Goal: Transaction & Acquisition: Subscribe to service/newsletter

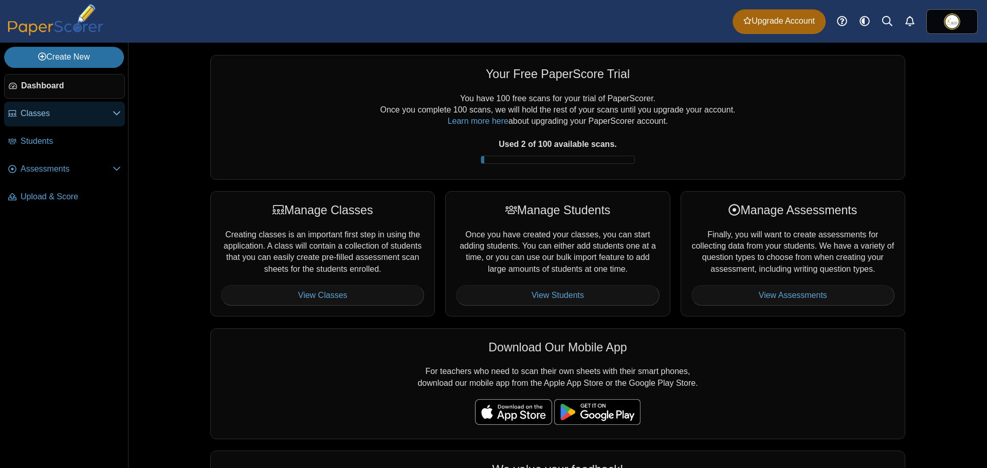
click at [44, 115] on span "Classes" at bounding box center [67, 113] width 92 height 11
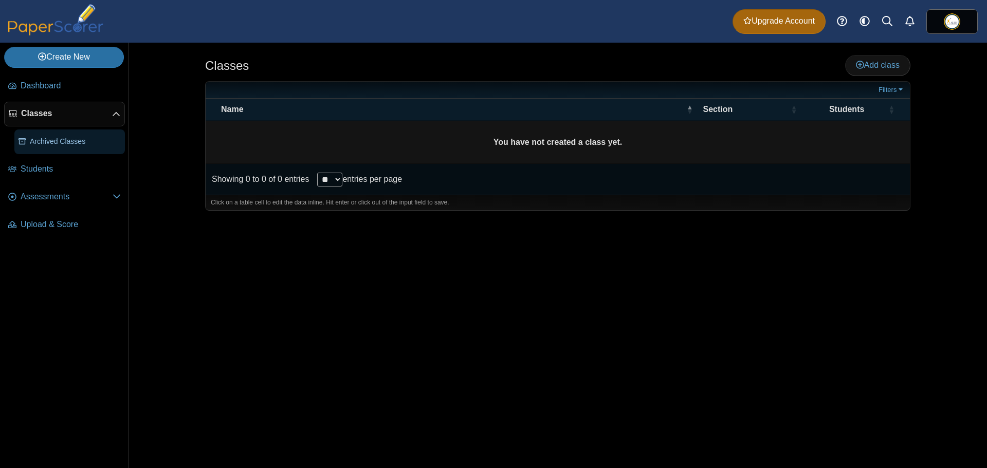
click at [49, 147] on link "Archived Classes" at bounding box center [69, 142] width 111 height 25
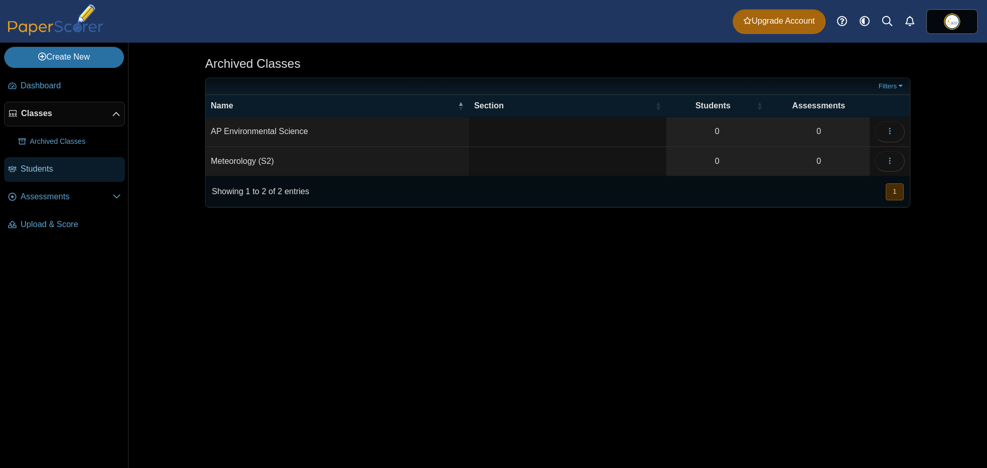
click at [48, 174] on span "Students" at bounding box center [71, 168] width 100 height 11
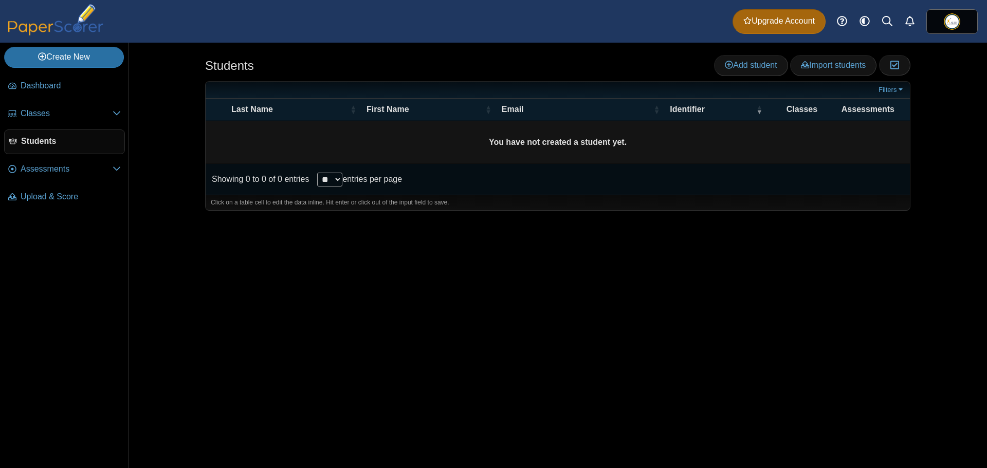
click at [56, 218] on nav "Dashboard Classes PRO" at bounding box center [64, 269] width 128 height 398
click at [56, 192] on span "Upload & Score" at bounding box center [71, 196] width 100 height 11
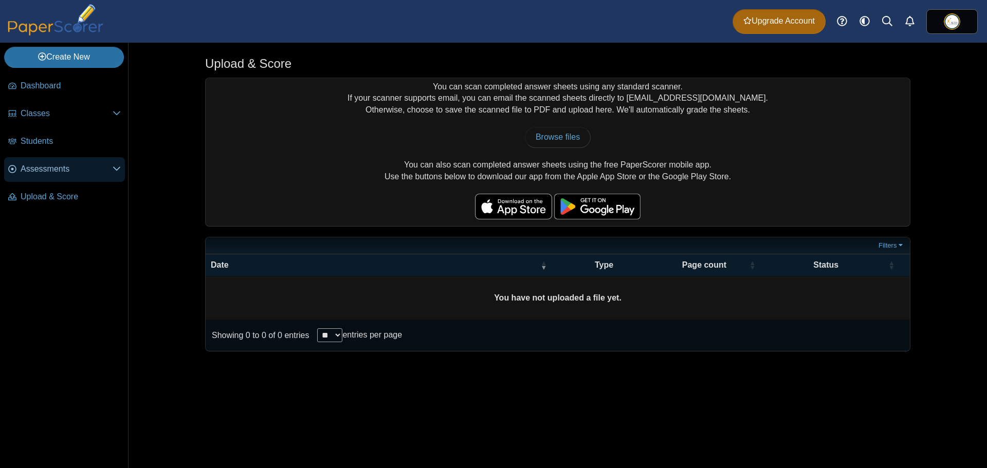
click at [56, 176] on link "Assessments" at bounding box center [64, 169] width 121 height 25
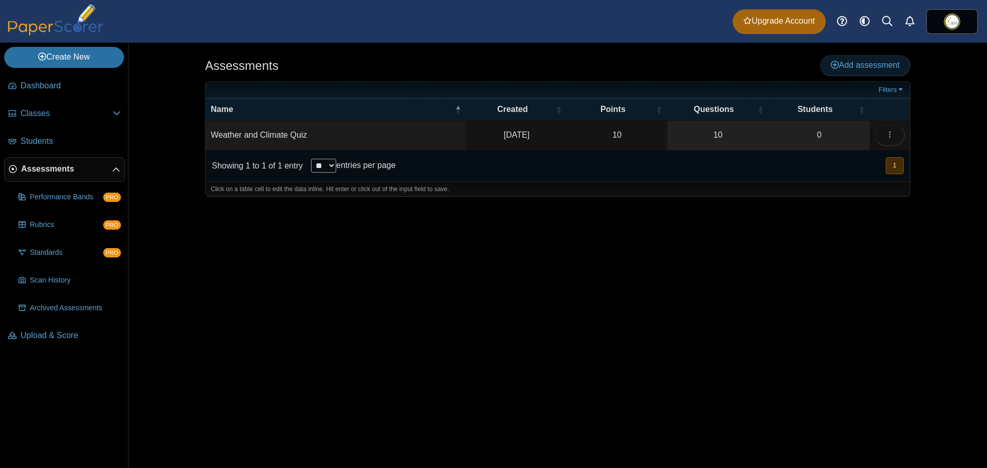
click at [862, 63] on span "Add assessment" at bounding box center [865, 65] width 69 height 9
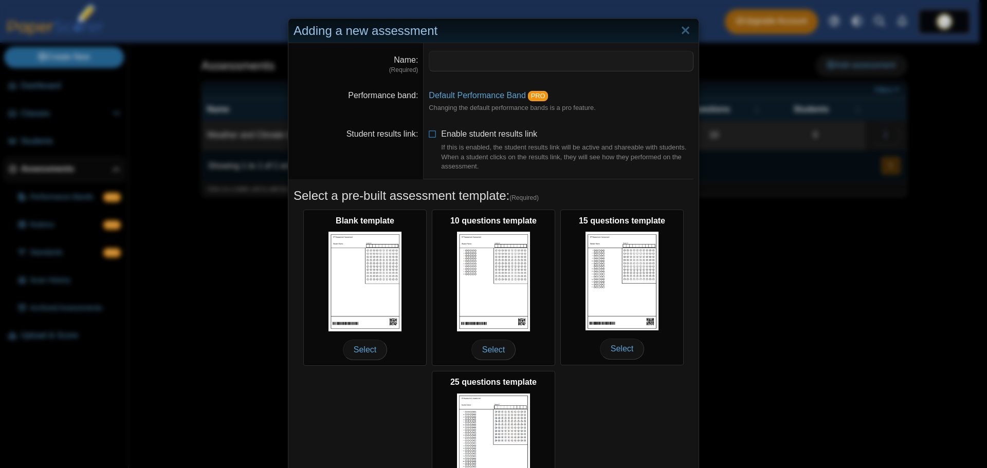
click at [745, 246] on div "Adding a new assessment Name (Required) Performance band Default Performance Ba…" at bounding box center [493, 234] width 987 height 468
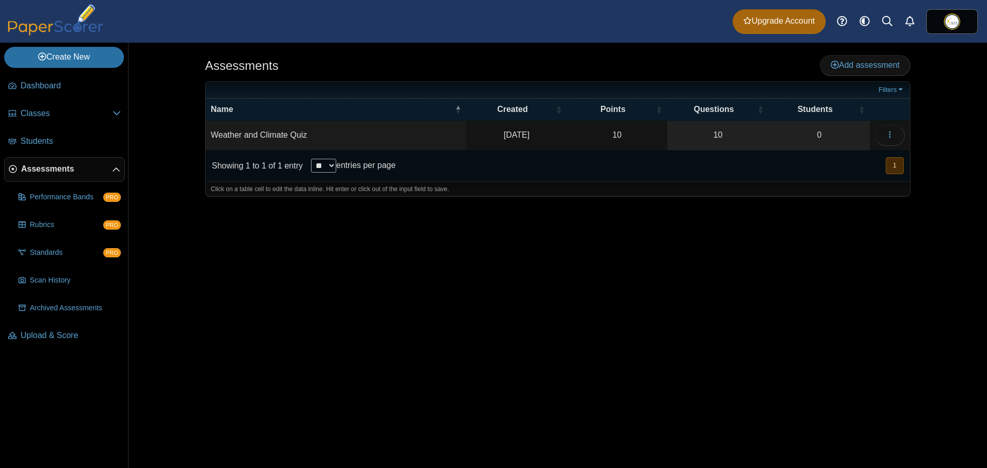
click at [468, 282] on div "Assessments Add assessment 10 0" at bounding box center [557, 256] width 771 height 426
click at [786, 27] on link "Upgrade Account" at bounding box center [779, 21] width 93 height 25
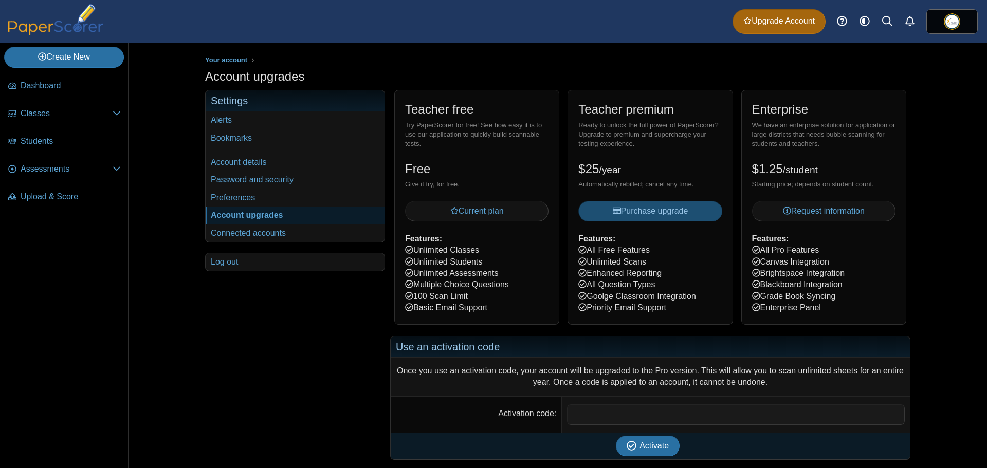
click at [667, 214] on span "Purchase upgrade" at bounding box center [651, 211] width 76 height 9
